Goal: Information Seeking & Learning: Learn about a topic

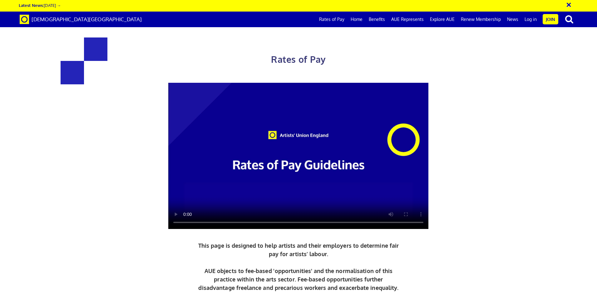
scroll to position [281, 0]
drag, startPoint x: 190, startPoint y: 112, endPoint x: 230, endPoint y: 114, distance: 40.6
drag, startPoint x: 230, startPoint y: 114, endPoint x: 232, endPoint y: 162, distance: 47.5
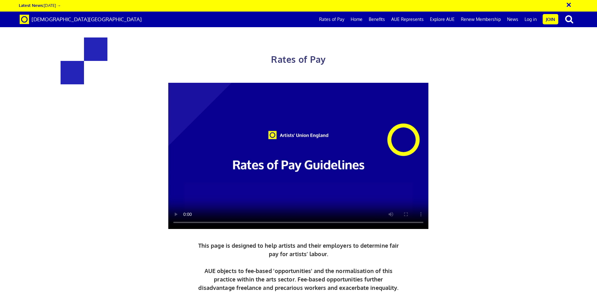
drag, startPoint x: 200, startPoint y: 138, endPoint x: 266, endPoint y: 190, distance: 84.9
drag, startPoint x: 326, startPoint y: 182, endPoint x: 437, endPoint y: 205, distance: 113.2
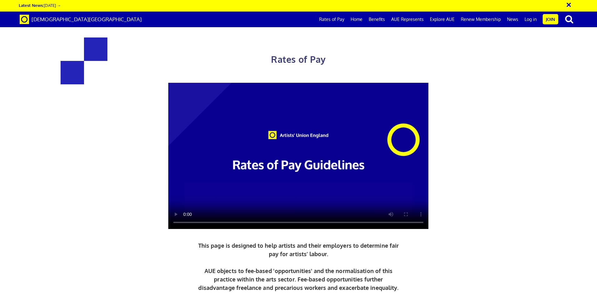
drag, startPoint x: 185, startPoint y: 193, endPoint x: 229, endPoint y: 188, distance: 44.9
drag, startPoint x: 160, startPoint y: 108, endPoint x: 262, endPoint y: 140, distance: 106.4
drag, startPoint x: 348, startPoint y: 102, endPoint x: 510, endPoint y: 173, distance: 176.7
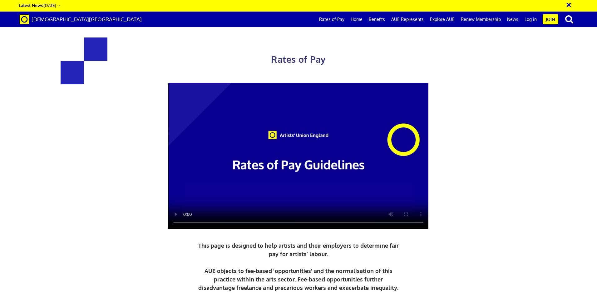
drag, startPoint x: 285, startPoint y: 160, endPoint x: 299, endPoint y: 162, distance: 13.5
drag, startPoint x: 259, startPoint y: 231, endPoint x: 272, endPoint y: 225, distance: 14.8
drag, startPoint x: 430, startPoint y: 203, endPoint x: 346, endPoint y: 201, distance: 84.3
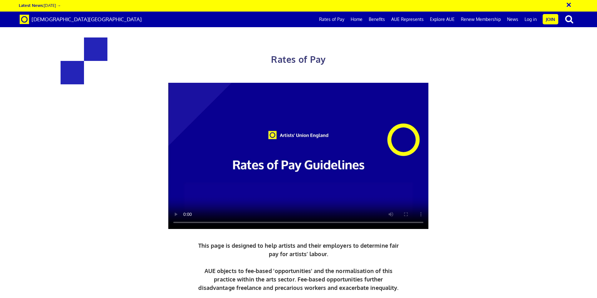
drag, startPoint x: 346, startPoint y: 201, endPoint x: 308, endPoint y: 208, distance: 38.7
drag, startPoint x: 308, startPoint y: 208, endPoint x: 237, endPoint y: 184, distance: 74.3
drag, startPoint x: 237, startPoint y: 184, endPoint x: 166, endPoint y: 188, distance: 71.3
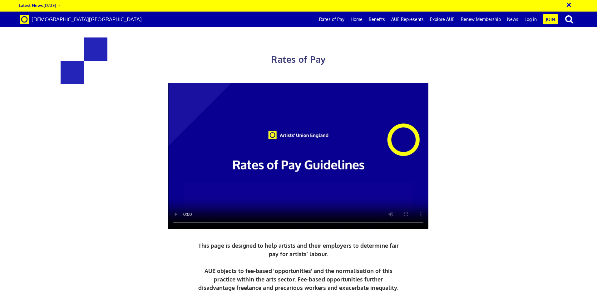
scroll to position [281, 0]
drag, startPoint x: 145, startPoint y: 208, endPoint x: 261, endPoint y: 220, distance: 115.9
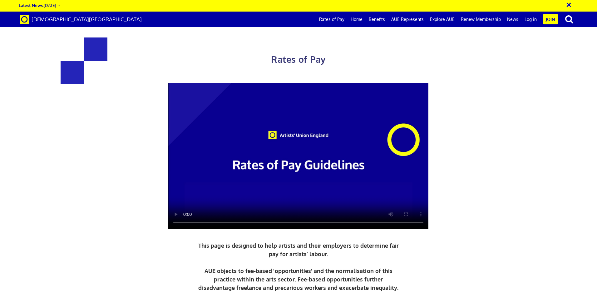
drag, startPoint x: 261, startPoint y: 220, endPoint x: 468, endPoint y: 221, distance: 207.3
drag, startPoint x: 276, startPoint y: 180, endPoint x: 231, endPoint y: 163, distance: 48.3
drag, startPoint x: 166, startPoint y: 131, endPoint x: 226, endPoint y: 137, distance: 60.6
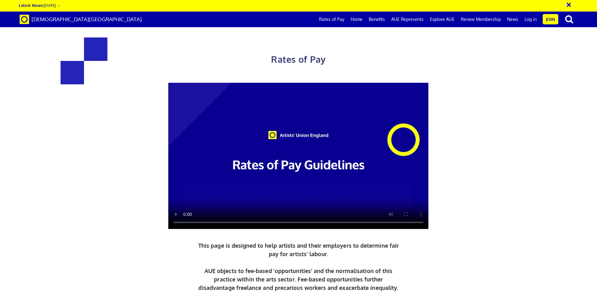
drag, startPoint x: 176, startPoint y: 125, endPoint x: 257, endPoint y: 128, distance: 80.9
drag, startPoint x: 257, startPoint y: 128, endPoint x: 272, endPoint y: 142, distance: 20.1
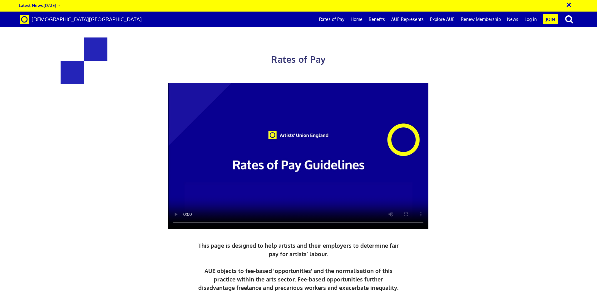
drag, startPoint x: 517, startPoint y: 275, endPoint x: 525, endPoint y: 298, distance: 24.4
drag, startPoint x: 478, startPoint y: 225, endPoint x: 475, endPoint y: 213, distance: 12.2
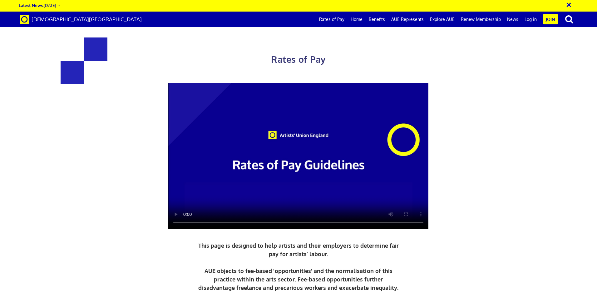
drag, startPoint x: 451, startPoint y: 192, endPoint x: 191, endPoint y: 198, distance: 259.9
drag, startPoint x: 432, startPoint y: 174, endPoint x: 414, endPoint y: 160, distance: 22.9
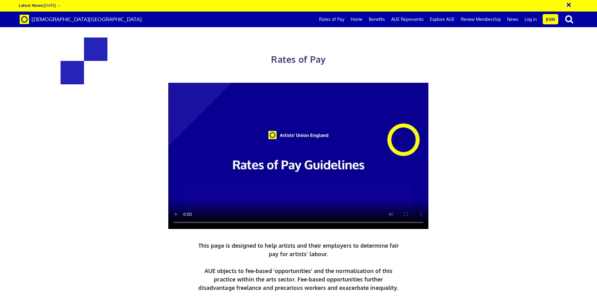
drag, startPoint x: 414, startPoint y: 160, endPoint x: 337, endPoint y: 151, distance: 78.0
drag, startPoint x: 336, startPoint y: 212, endPoint x: 326, endPoint y: 205, distance: 12.1
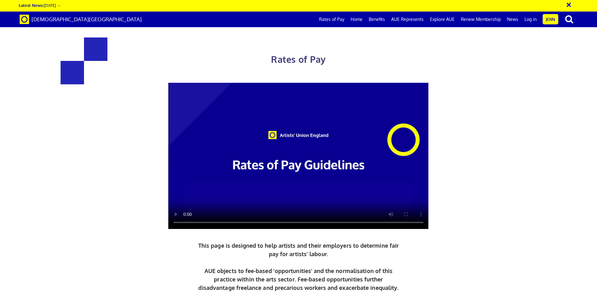
drag, startPoint x: 223, startPoint y: 117, endPoint x: 224, endPoint y: 121, distance: 4.1
click at [334, 17] on link "Rates of Pay" at bounding box center [332, 20] width 32 height 16
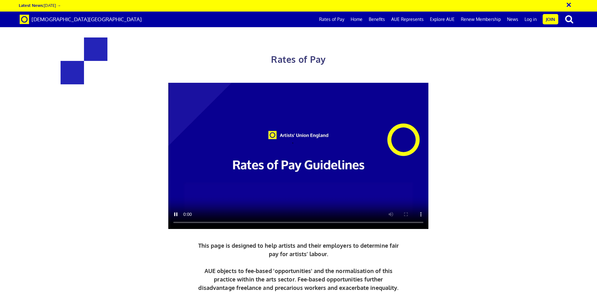
scroll to position [0, 10]
click at [315, 188] on video at bounding box center [298, 156] width 260 height 146
drag, startPoint x: 353, startPoint y: 199, endPoint x: 368, endPoint y: 201, distance: 14.6
click at [360, 200] on video at bounding box center [298, 156] width 260 height 146
click at [292, 188] on video at bounding box center [298, 156] width 260 height 146
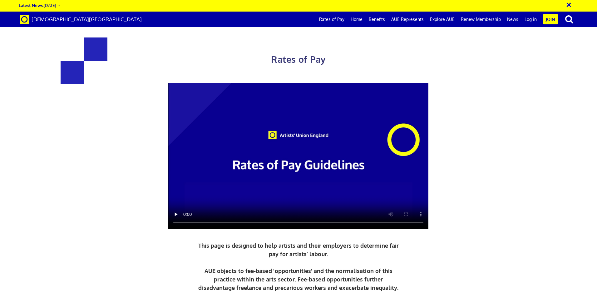
click at [239, 186] on video at bounding box center [298, 156] width 260 height 146
click at [173, 170] on video at bounding box center [298, 156] width 260 height 146
drag, startPoint x: 302, startPoint y: 106, endPoint x: 299, endPoint y: 110, distance: 4.4
click at [300, 109] on video at bounding box center [298, 156] width 260 height 146
click at [309, 119] on video at bounding box center [298, 156] width 260 height 146
